Goal: Check status: Check status

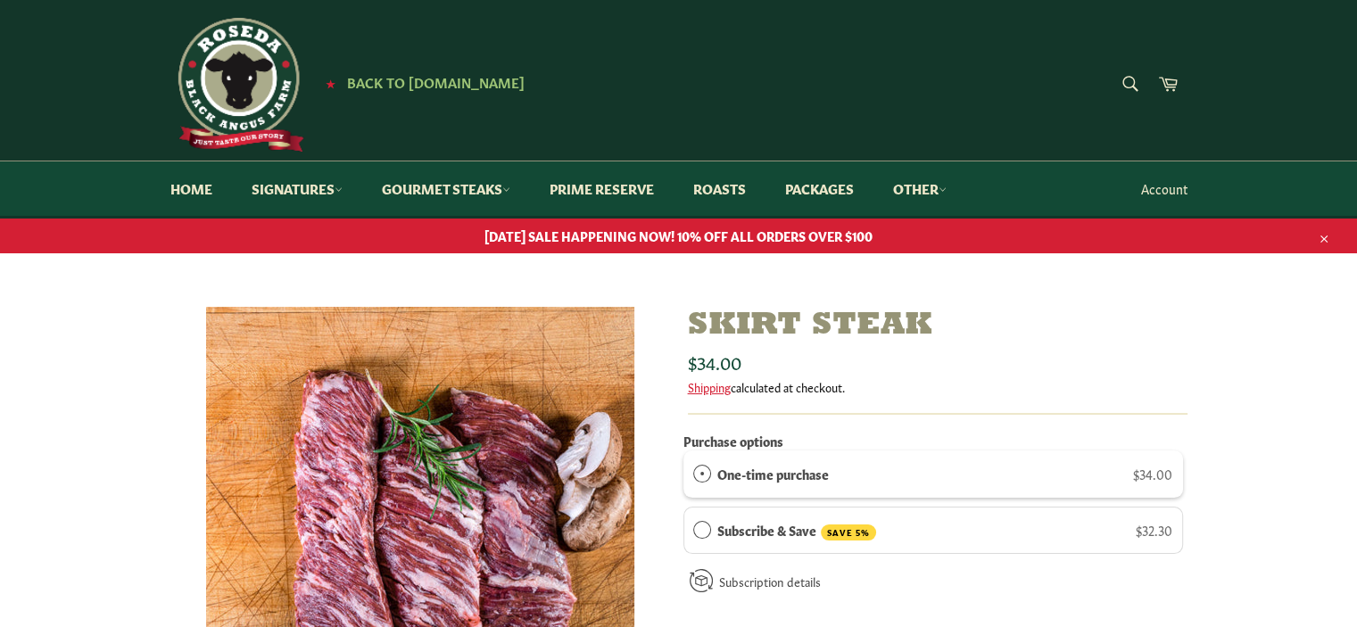
click at [1171, 187] on link "Account" at bounding box center [1164, 188] width 64 height 53
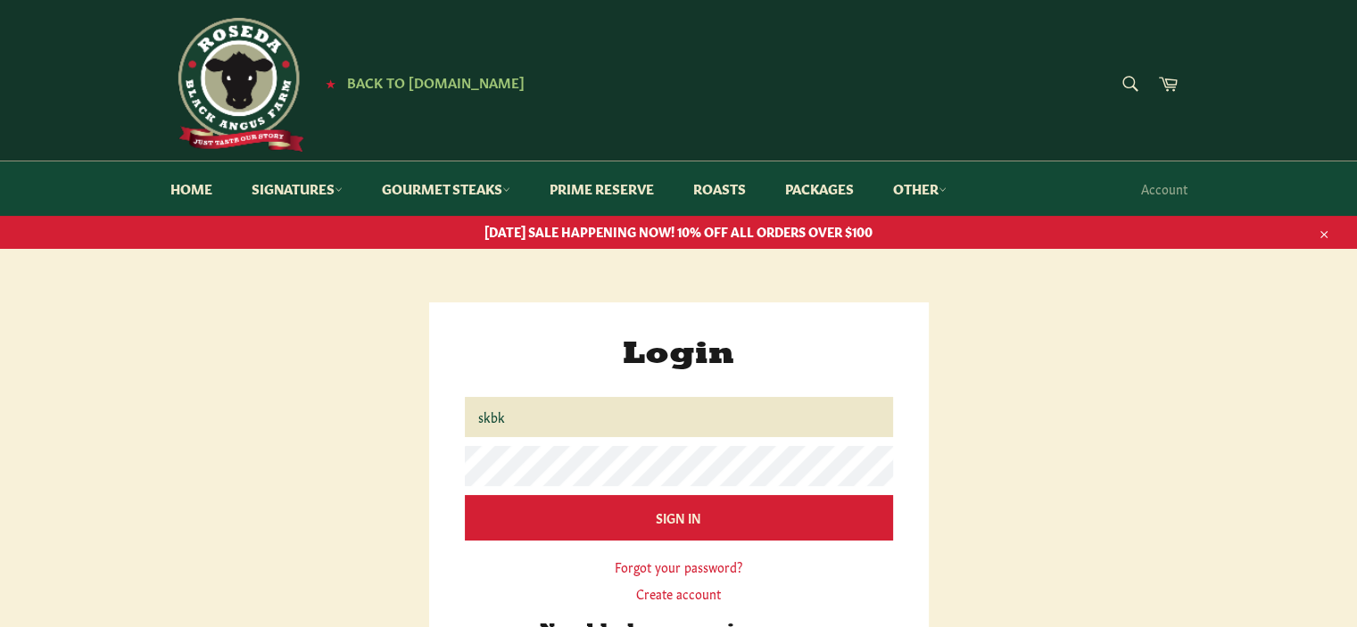
type input "[EMAIL_ADDRESS][DOMAIN_NAME]"
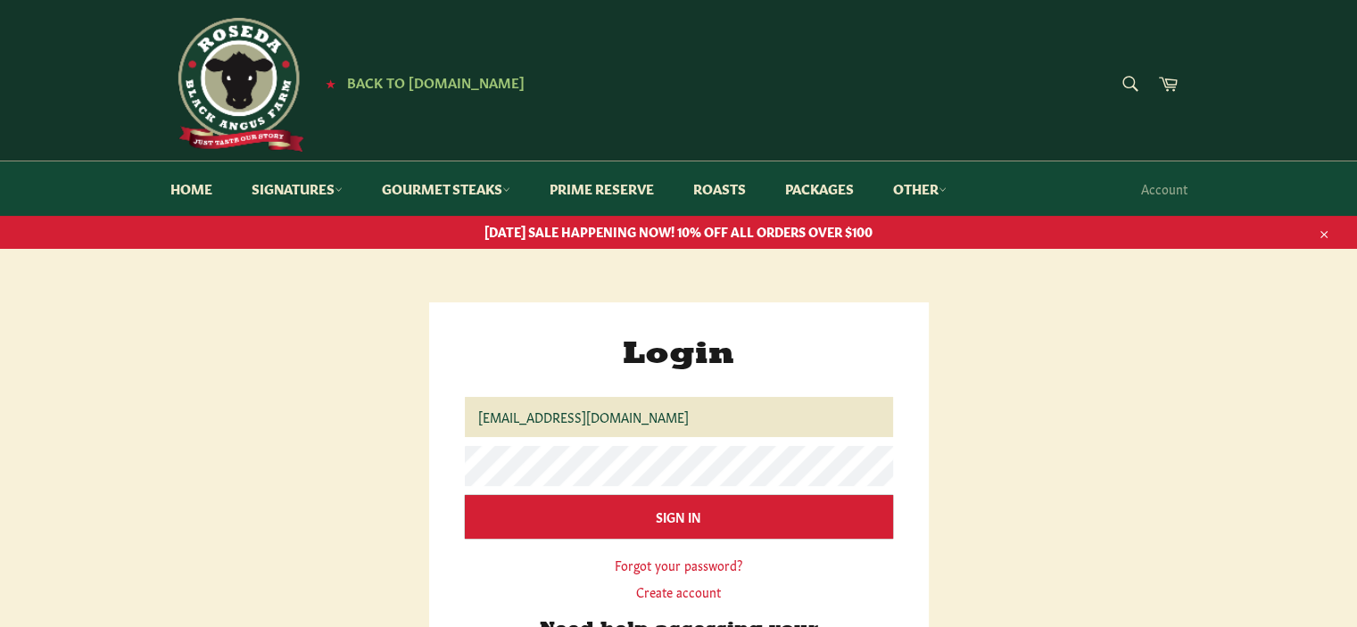
click at [642, 513] on input "Sign In" at bounding box center [679, 517] width 428 height 44
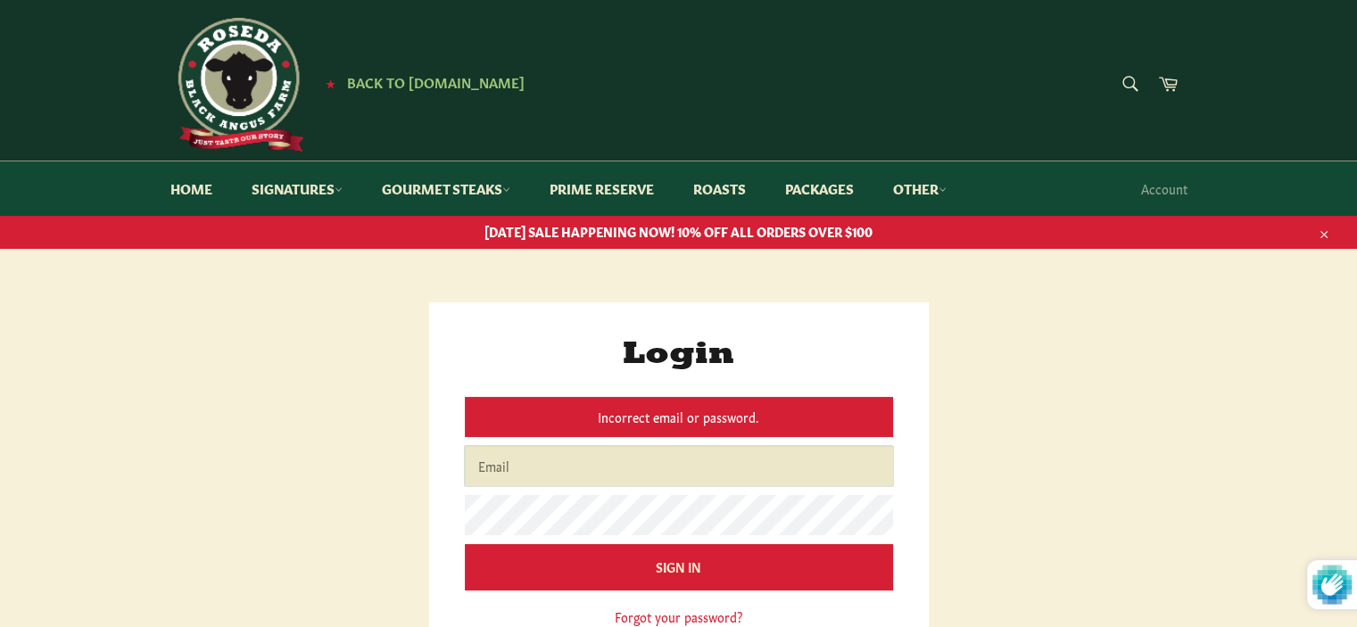
click at [600, 467] on input "Email" at bounding box center [679, 466] width 428 height 40
type input "skbk79@gmail.com"
click at [651, 566] on input "Sign In" at bounding box center [679, 566] width 428 height 44
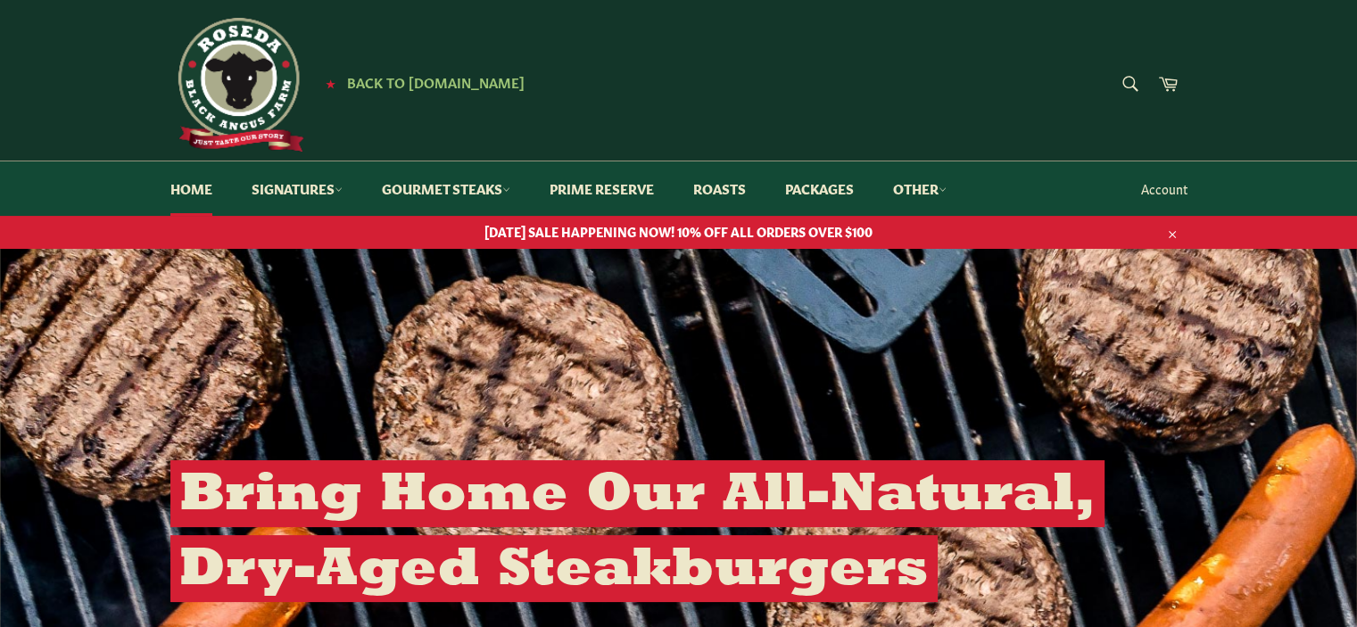
click at [1167, 190] on link "Account" at bounding box center [1164, 188] width 64 height 53
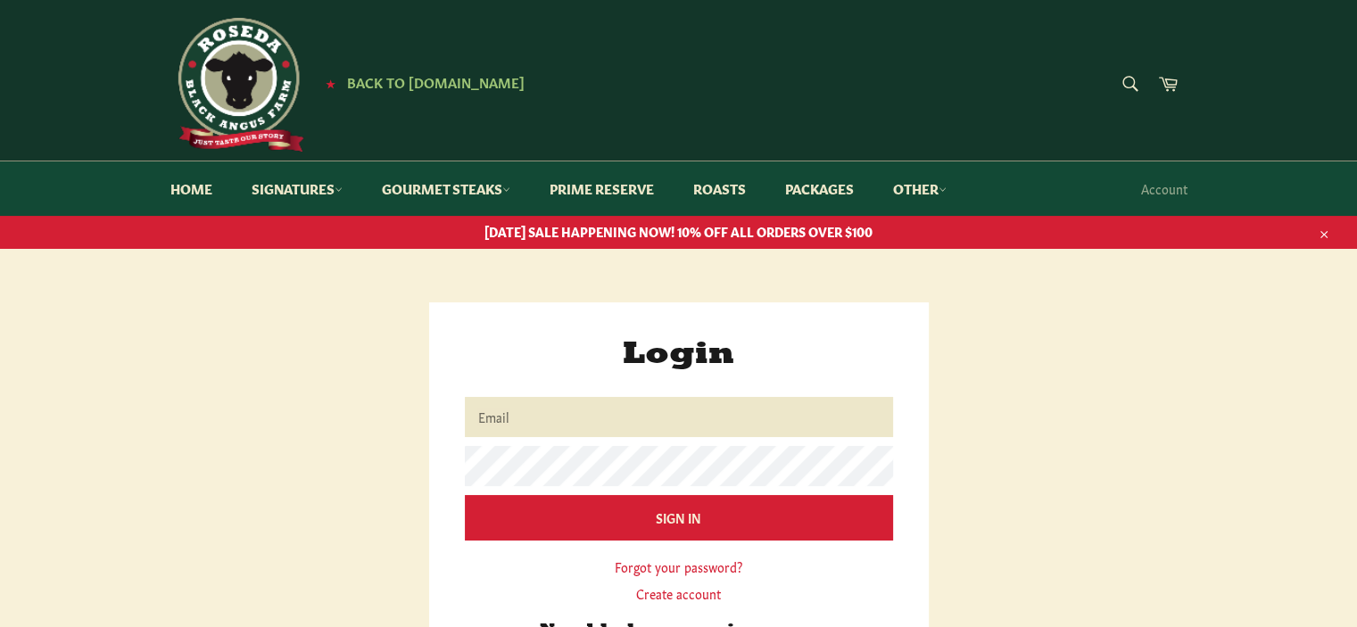
click at [558, 417] on input "Email" at bounding box center [679, 417] width 428 height 40
type input "[EMAIL_ADDRESS][DOMAIN_NAME]"
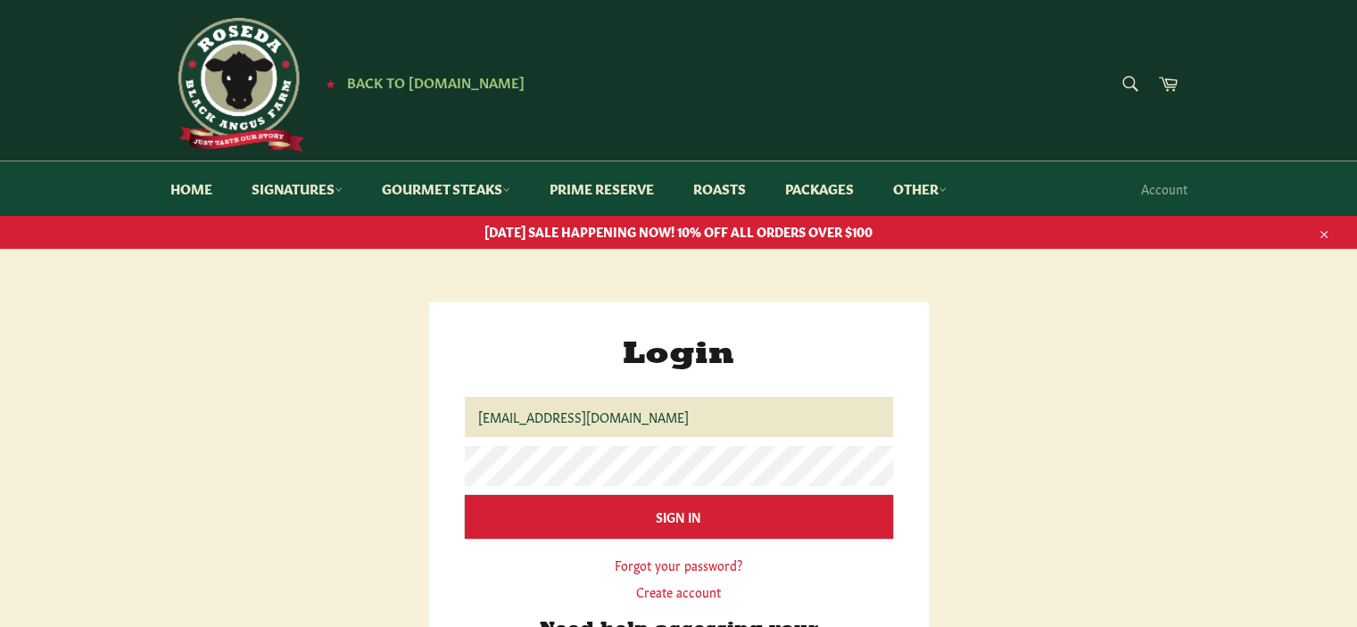
click at [646, 510] on input "Sign In" at bounding box center [679, 517] width 428 height 44
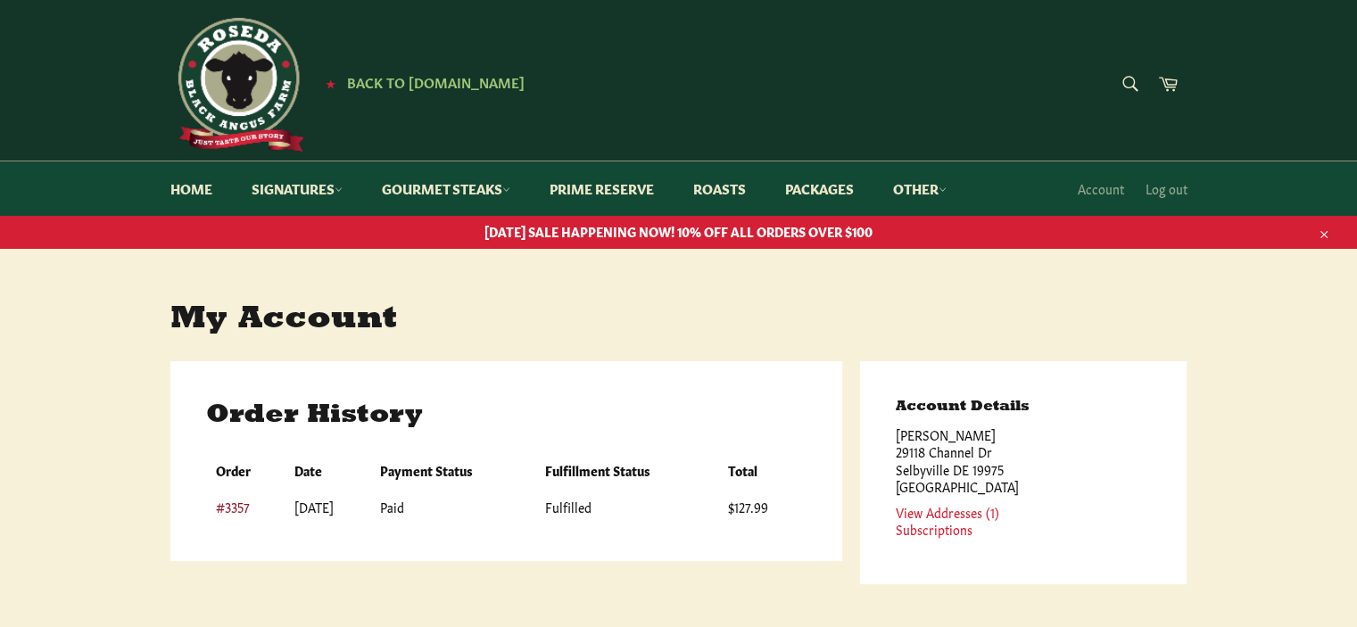
click at [228, 504] on link "#3357" at bounding box center [233, 507] width 34 height 18
